Goal: Information Seeking & Learning: Compare options

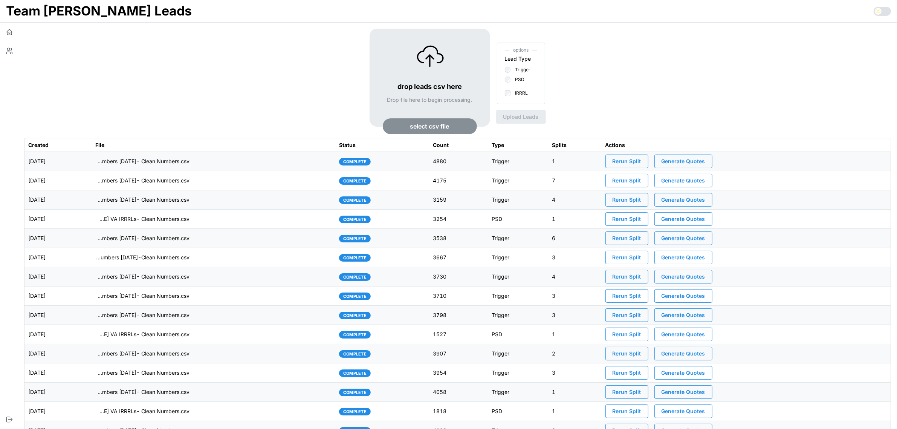
click at [257, 160] on td "imports/[PERSON_NAME]/1759153699897-TU Master List With Numbers [DATE]- Clean N…" at bounding box center [214, 161] width 244 height 19
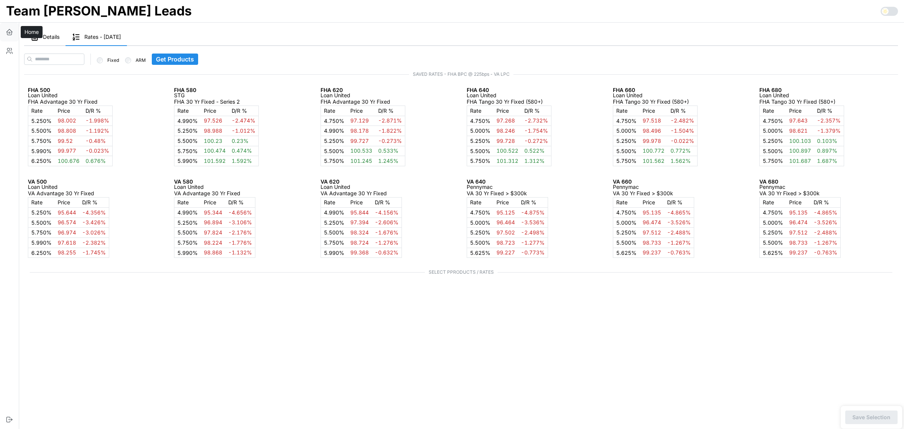
click at [11, 32] on icon "button" at bounding box center [10, 32] width 8 height 8
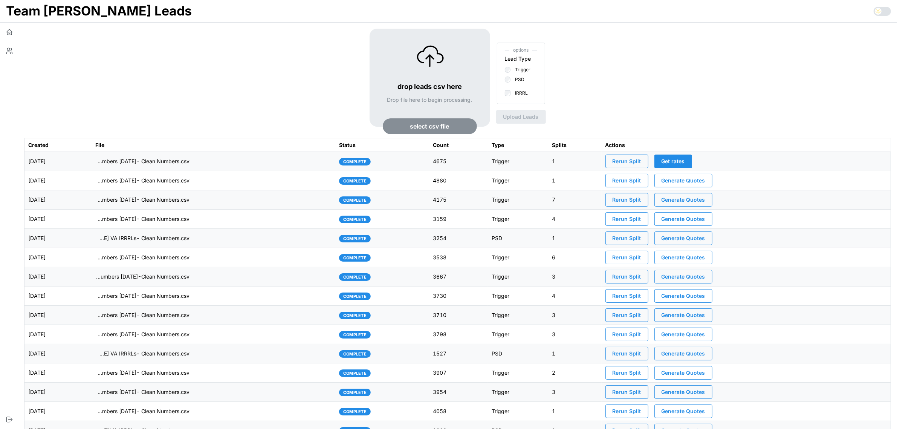
click at [240, 161] on td "imports/[PERSON_NAME]/1759242095171-TU Master List With Numbers [DATE]- Clean N…" at bounding box center [214, 161] width 244 height 19
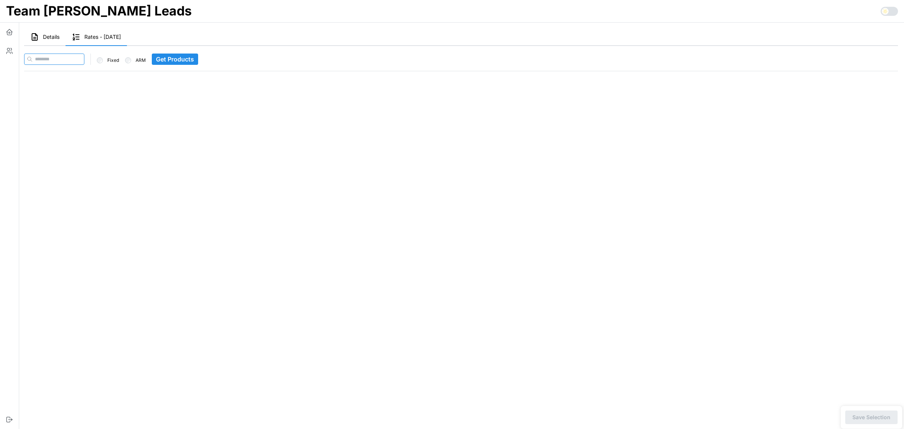
click at [64, 55] on input at bounding box center [54, 58] width 60 height 11
paste input "**********"
type input "**********"
click at [177, 55] on span "Get Products" at bounding box center [190, 59] width 38 height 11
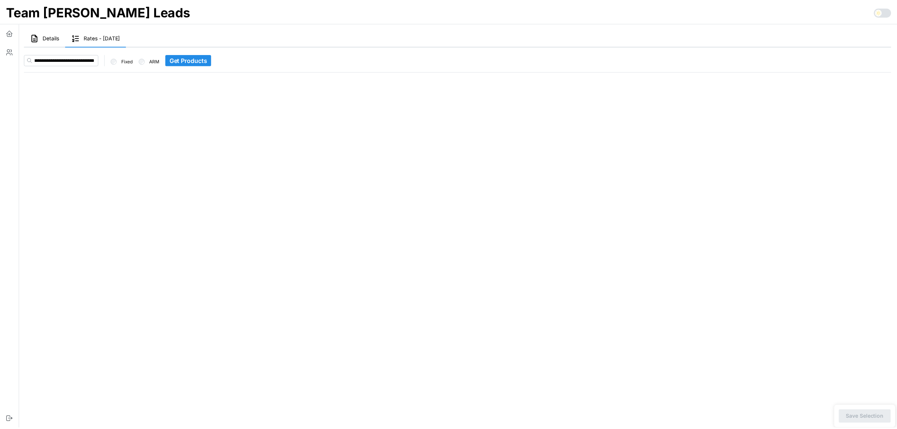
scroll to position [0, 0]
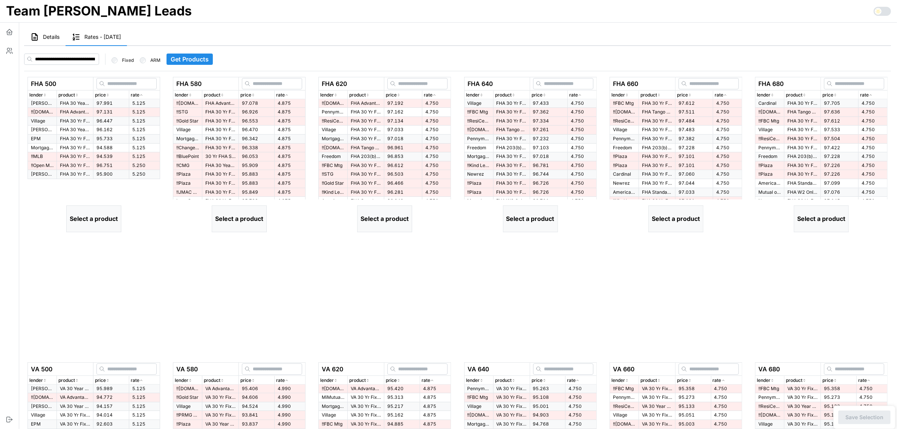
click at [97, 100] on span "97.991" at bounding box center [104, 103] width 16 height 6
click at [78, 115] on p "FHA Advantage 30 Yr Fixed" at bounding box center [75, 112] width 30 height 6
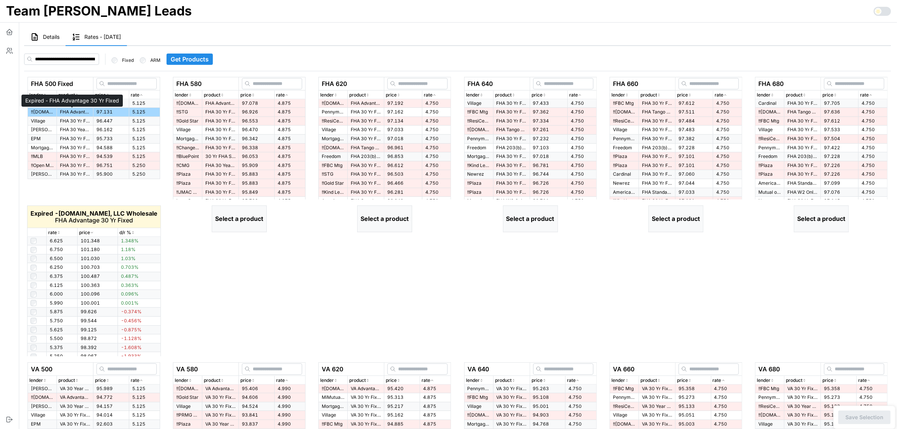
click at [68, 230] on div "rate" at bounding box center [61, 232] width 27 height 7
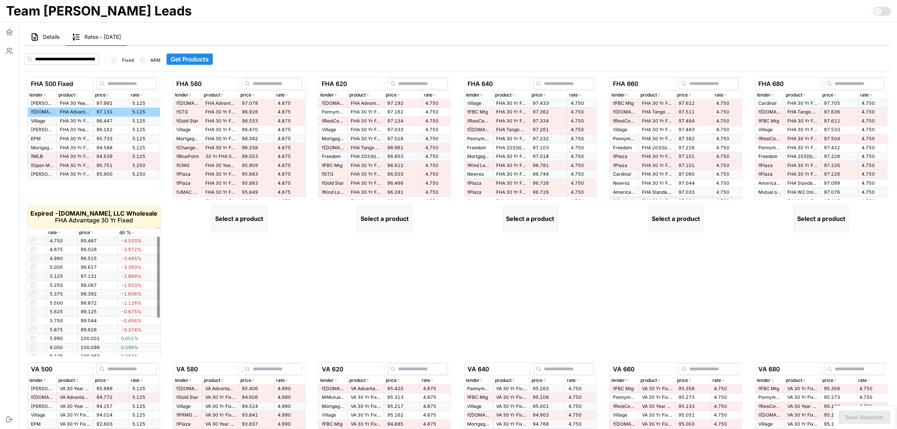
click at [56, 232] on p "rate" at bounding box center [52, 232] width 9 height 7
click at [159, 279] on div at bounding box center [158, 280] width 5 height 151
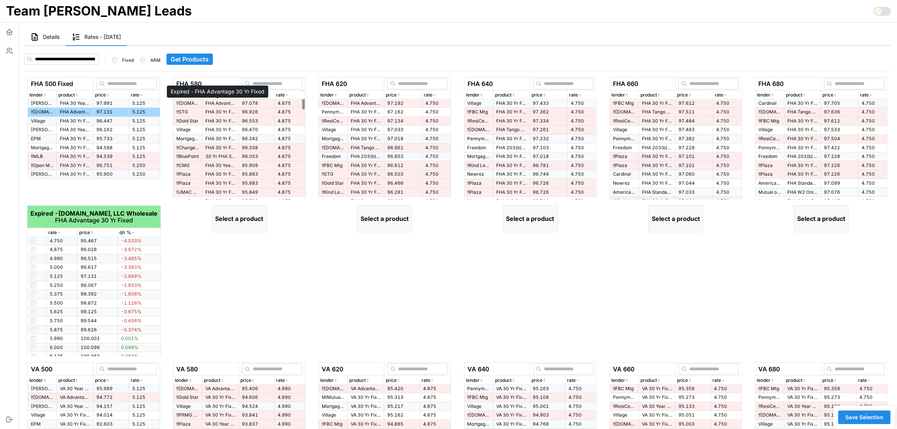
click at [223, 102] on p "FHA Advantage 30 Yr Fixed" at bounding box center [220, 103] width 30 height 6
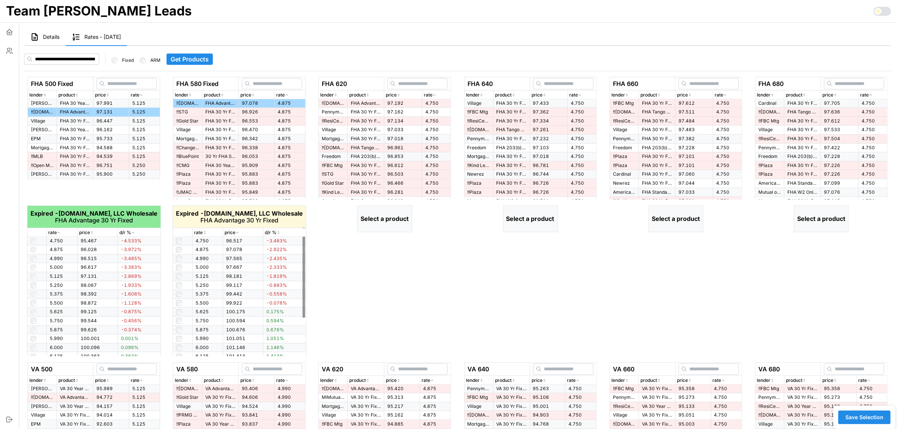
click at [205, 232] on icon "button" at bounding box center [205, 232] width 4 height 5
click at [370, 104] on p "FHA Advantage 30 Yr Fixed" at bounding box center [366, 103] width 30 height 6
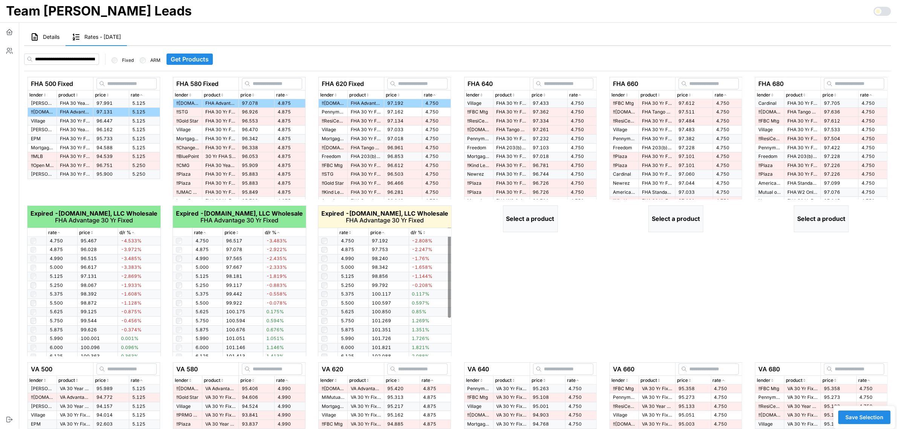
click at [350, 231] on icon "button" at bounding box center [350, 232] width 4 height 5
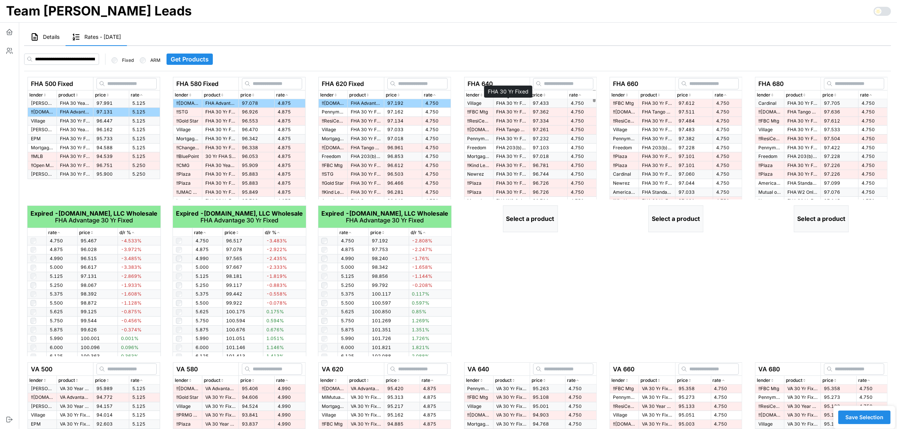
click at [505, 103] on p "FHA 30 Yr Fixed" at bounding box center [511, 103] width 30 height 6
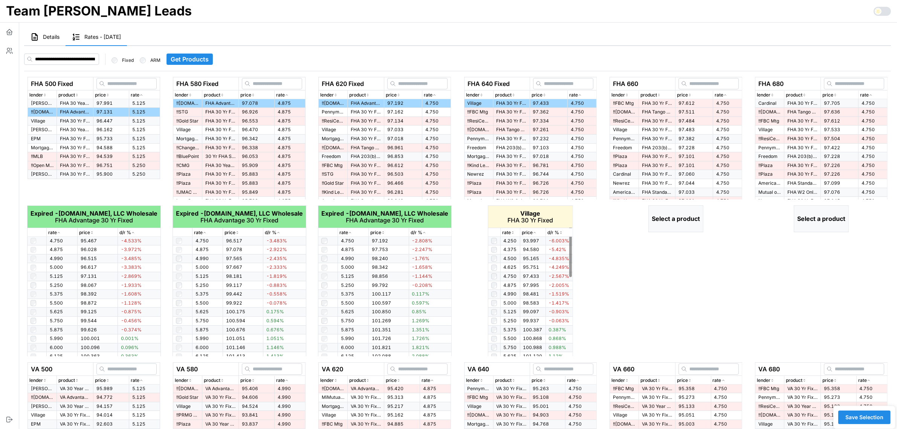
click at [512, 232] on icon "button" at bounding box center [512, 231] width 1 height 1
click at [512, 232] on icon "button" at bounding box center [513, 232] width 4 height 5
click at [685, 103] on span "97.612" at bounding box center [686, 103] width 16 height 6
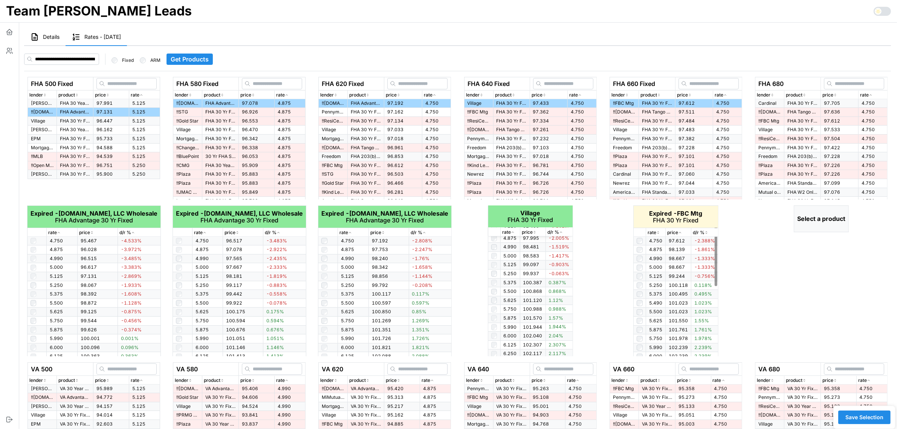
click at [654, 230] on p "rate" at bounding box center [651, 232] width 9 height 7
click at [799, 102] on p "FHA 30 Yr Fixed" at bounding box center [802, 103] width 30 height 6
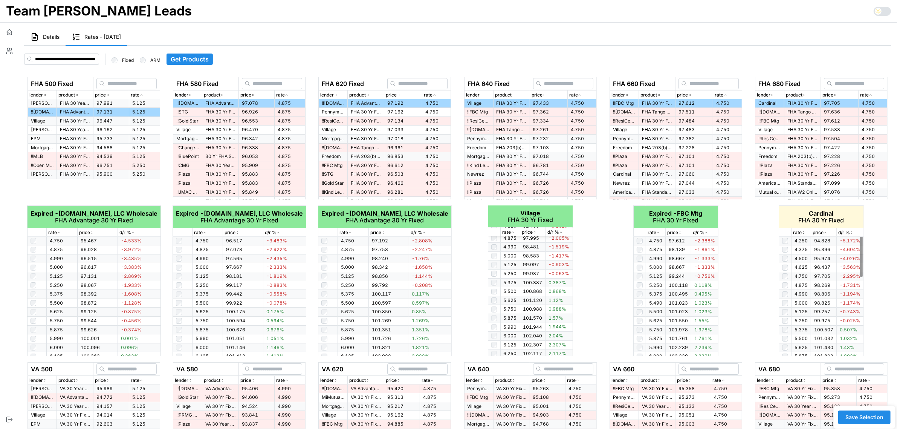
click at [803, 232] on icon "button" at bounding box center [803, 232] width 4 height 5
click at [797, 112] on p "FHA Tango 30 Yr Fixed (580+)" at bounding box center [802, 112] width 30 height 6
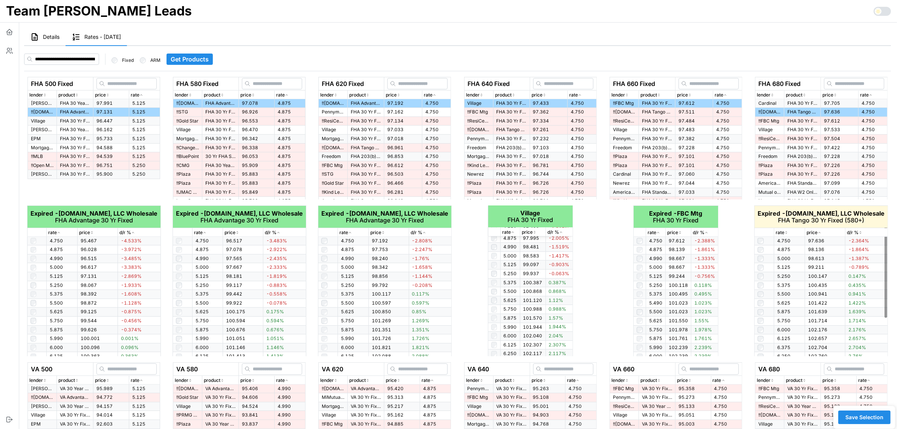
click at [787, 230] on icon "button" at bounding box center [786, 232] width 4 height 5
click at [787, 232] on icon "button" at bounding box center [786, 232] width 4 height 5
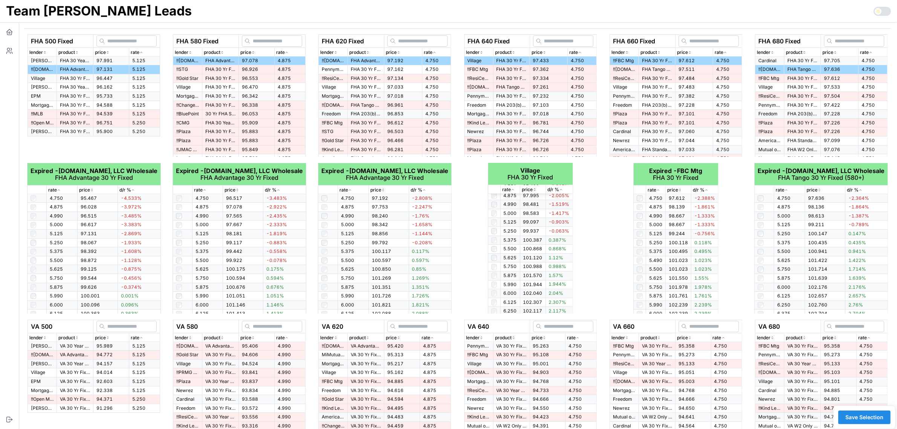
scroll to position [94, 0]
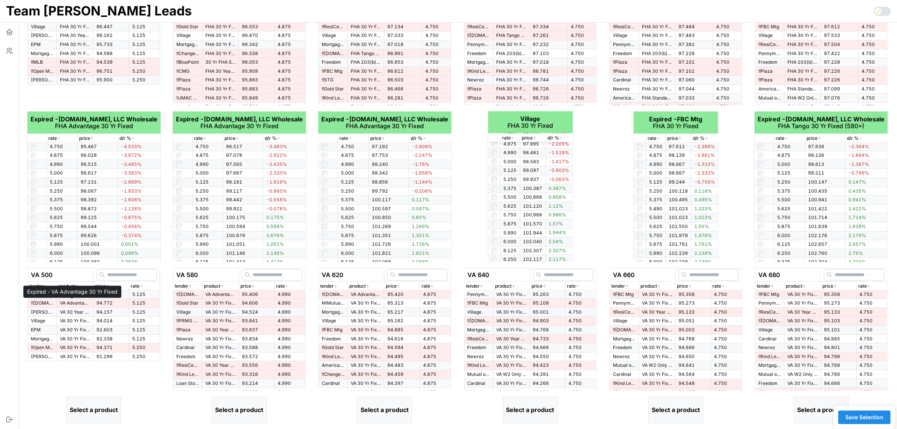
click at [68, 304] on p "VA Advantage 30 Yr Fixed" at bounding box center [75, 303] width 30 height 6
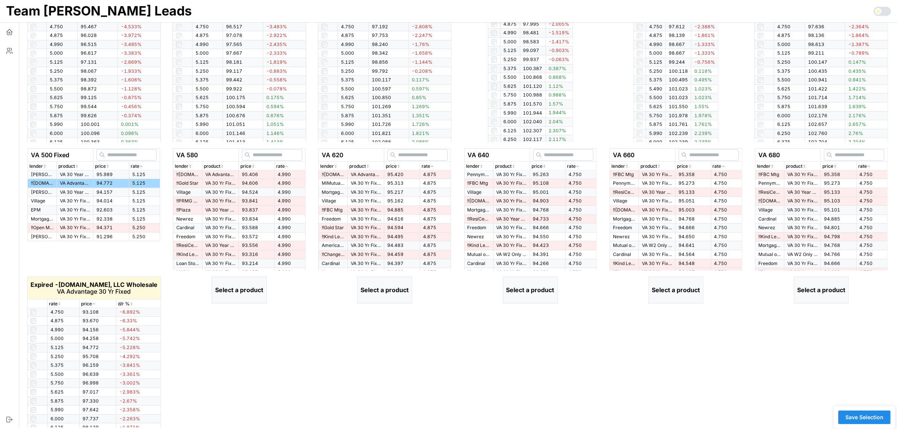
scroll to position [224, 0]
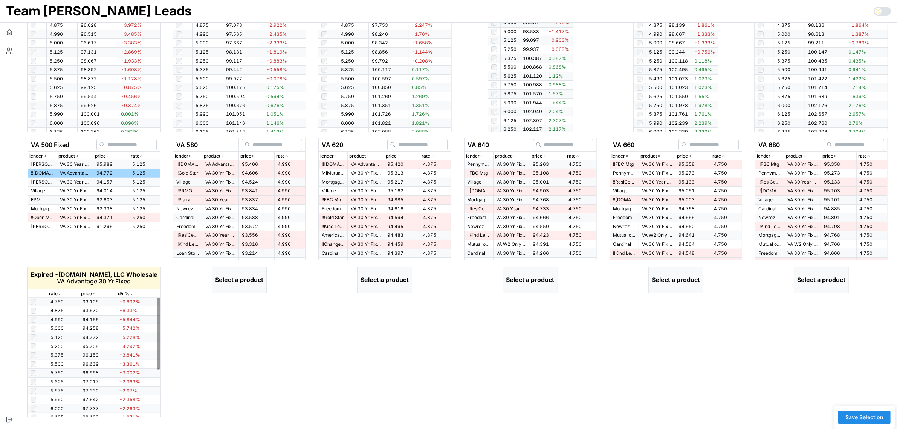
click at [61, 291] on icon "button" at bounding box center [60, 293] width 4 height 5
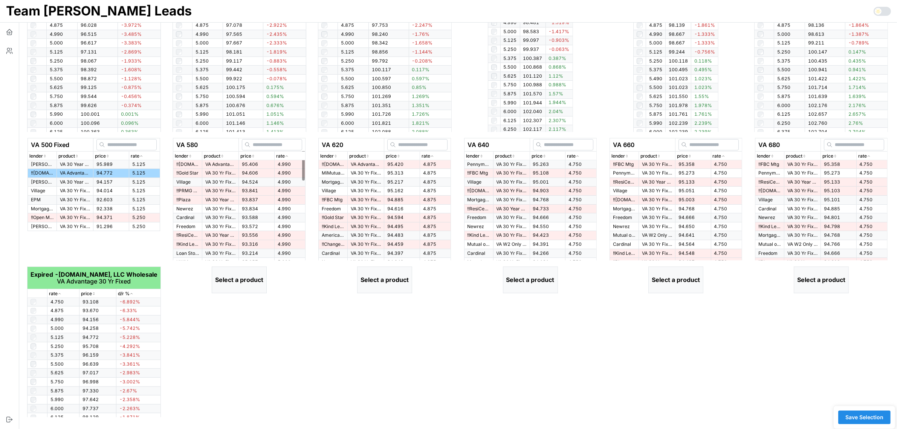
click at [258, 162] on td "95.406" at bounding box center [257, 164] width 36 height 9
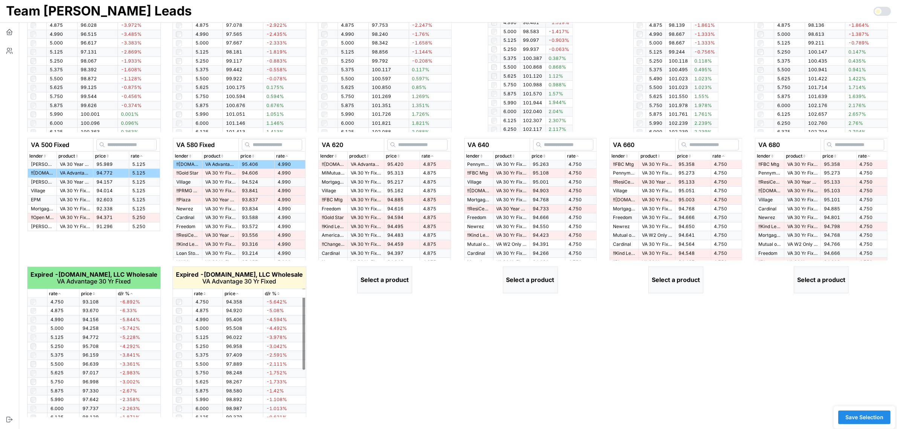
click at [206, 293] on icon "button" at bounding box center [205, 293] width 4 height 5
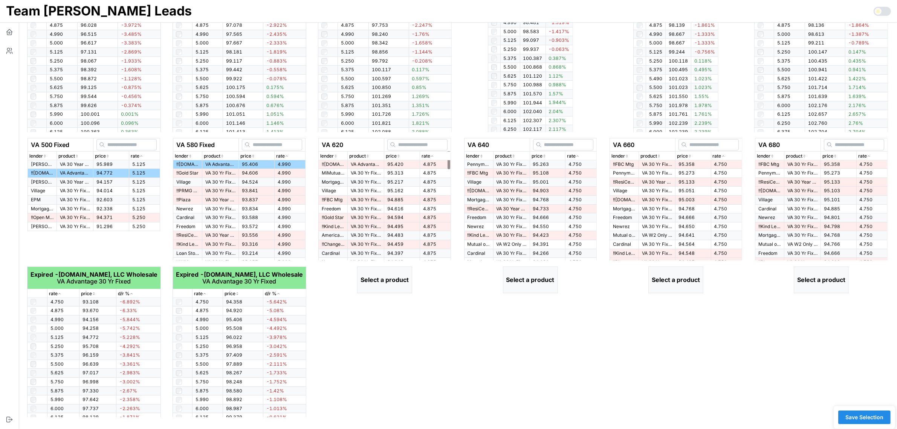
click at [409, 163] on td "95.420" at bounding box center [402, 164] width 36 height 9
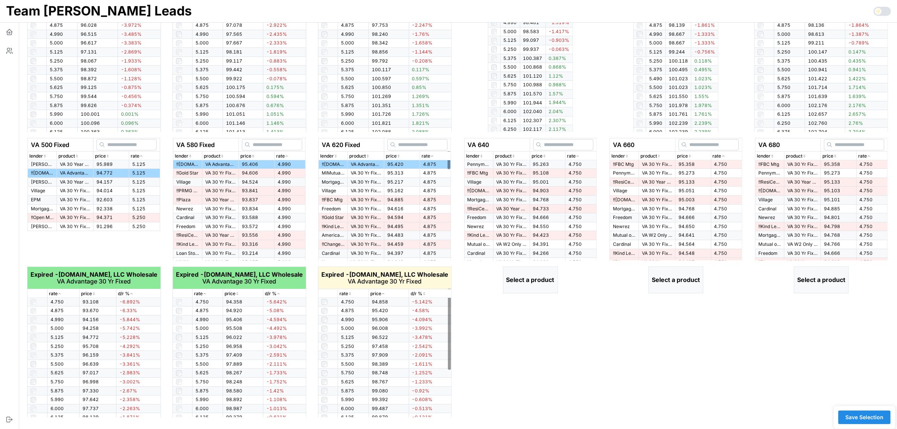
click at [351, 293] on icon "button" at bounding box center [350, 293] width 4 height 5
click at [351, 293] on icon "button" at bounding box center [350, 293] width 2 height 1
click at [351, 293] on icon "button" at bounding box center [350, 293] width 4 height 5
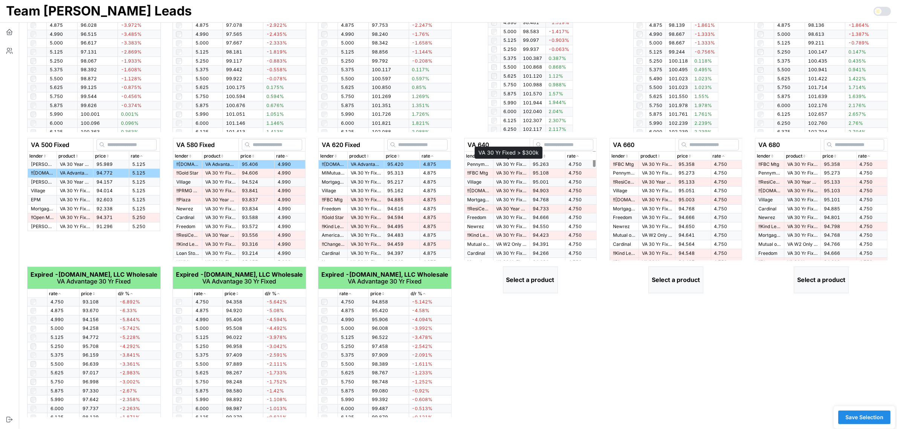
click at [515, 162] on p "VA 30 Yr Fixed > $300k" at bounding box center [511, 164] width 30 height 6
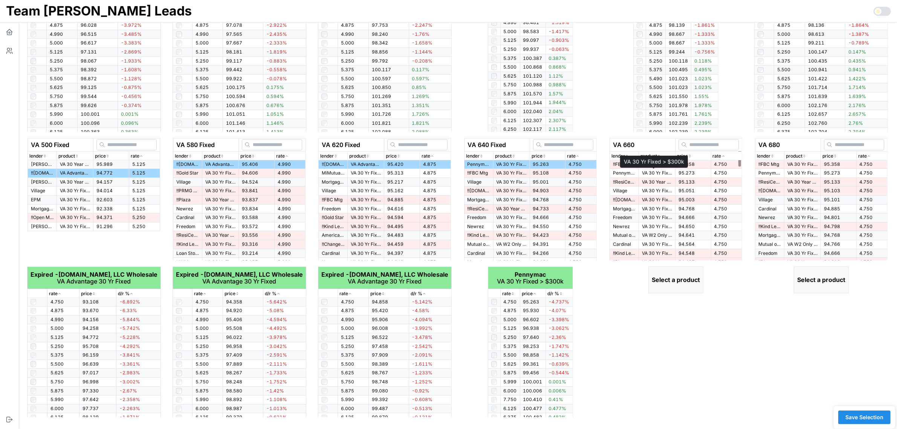
click at [653, 172] on p "VA 30 Yr Fixed > $300k" at bounding box center [657, 173] width 30 height 6
click at [784, 175] on td "VA 30 Yr Fixed > $300k" at bounding box center [802, 173] width 37 height 9
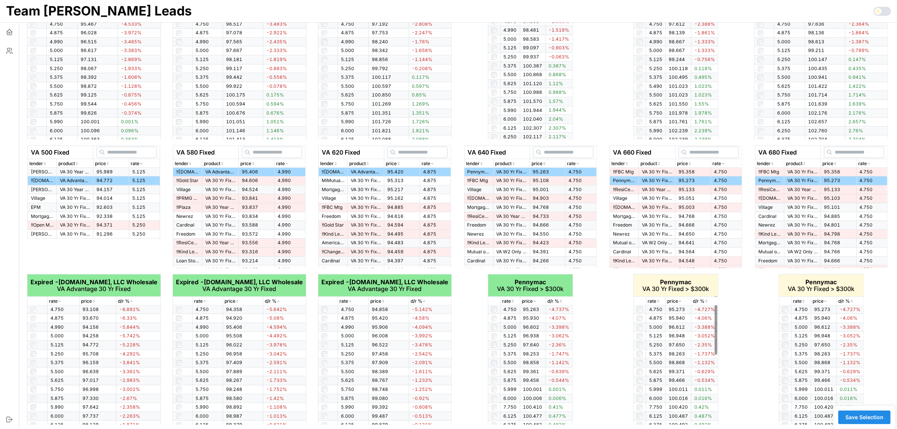
scroll to position [224, 0]
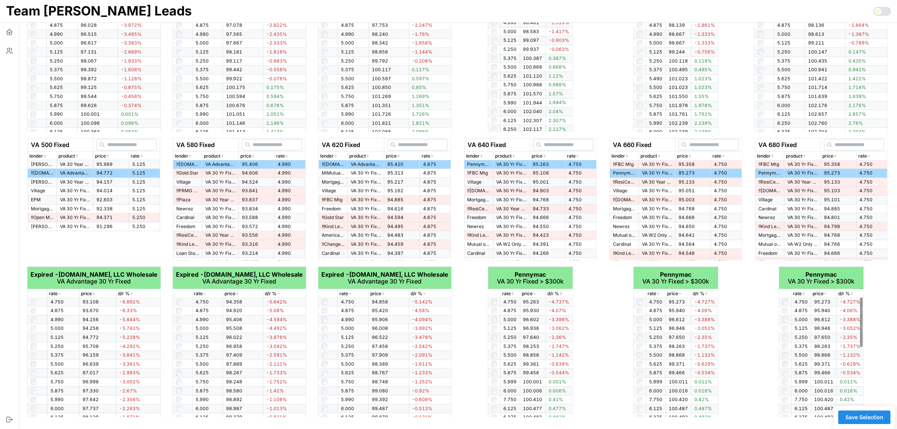
click at [873, 424] on button "Save Selection" at bounding box center [864, 417] width 52 height 14
click at [874, 415] on span "Save Selection" at bounding box center [864, 416] width 38 height 13
click at [873, 414] on span "Save Selection" at bounding box center [864, 416] width 38 height 13
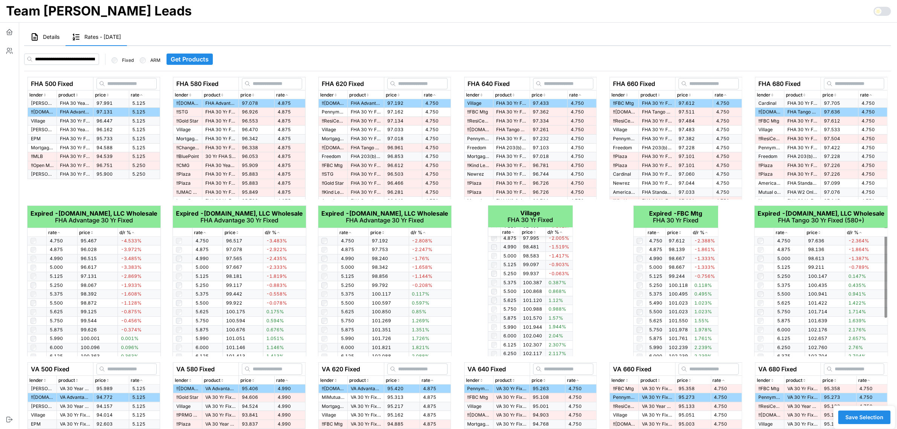
click at [738, 284] on div "FHA 660 Fixed lender product price rate !! FBC Mtg FHA 30 Yr Fixed 97.612 4.750…" at bounding box center [675, 216] width 139 height 279
click at [859, 413] on span "Save Selection" at bounding box center [864, 416] width 38 height 13
click at [863, 417] on span "Save Selection" at bounding box center [864, 416] width 38 height 13
click at [8, 33] on icon "button" at bounding box center [10, 32] width 8 height 8
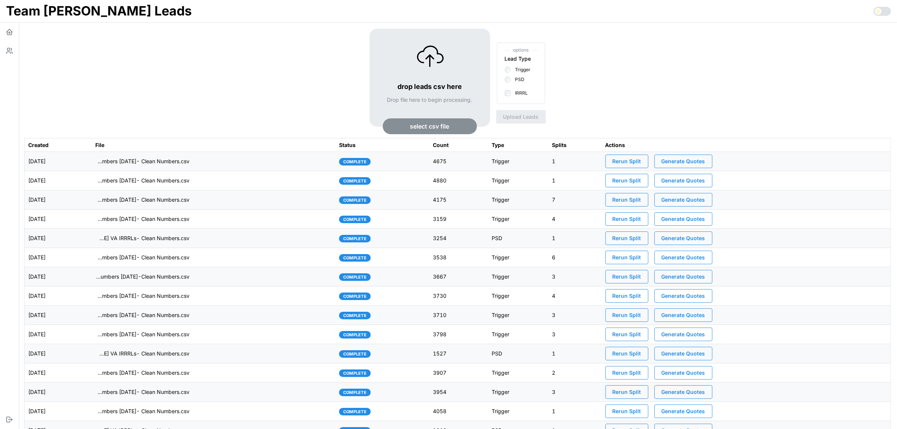
click at [92, 161] on td "[DATE]" at bounding box center [57, 161] width 67 height 19
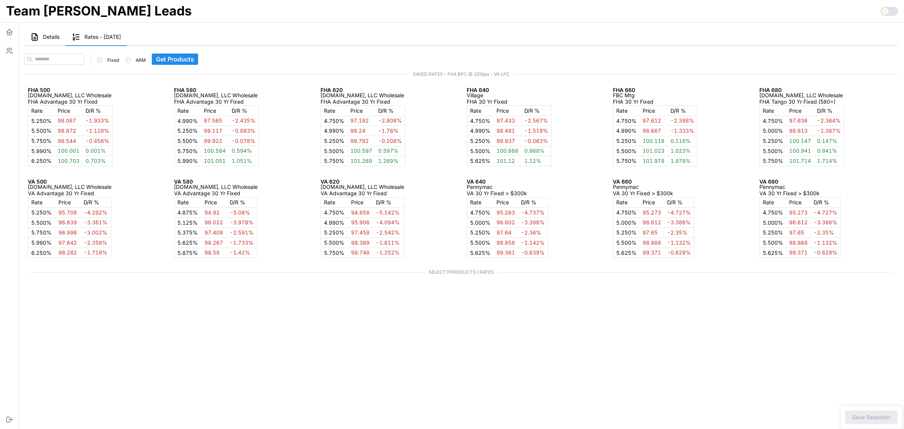
click at [48, 37] on span "Details" at bounding box center [51, 36] width 17 height 5
